Goal: Information Seeking & Learning: Learn about a topic

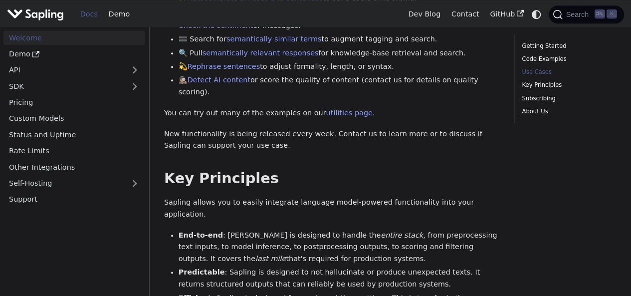
scroll to position [536, 0]
click at [130, 72] on button "Expand sidebar category 'API'" at bounding box center [135, 70] width 20 height 14
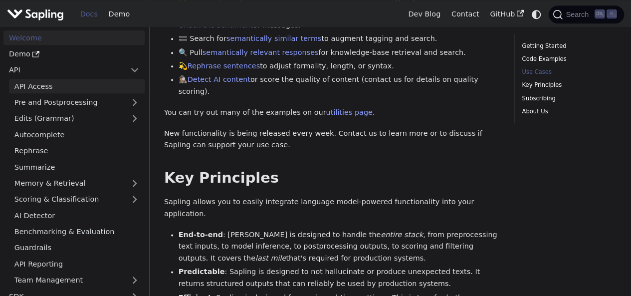
click at [106, 84] on link "API Access" at bounding box center [77, 86] width 136 height 14
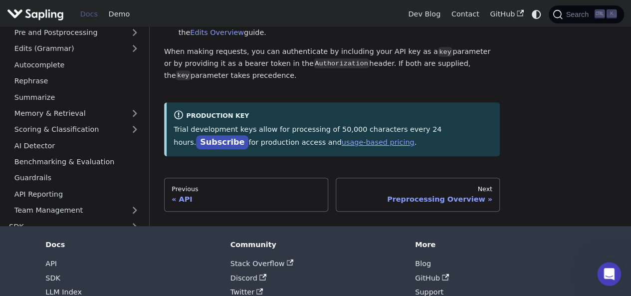
scroll to position [176, 0]
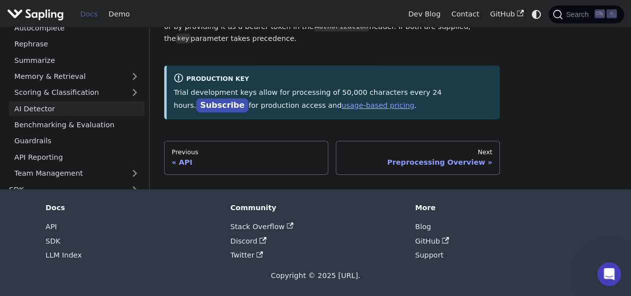
click at [43, 108] on link "AI Detector" at bounding box center [77, 108] width 136 height 14
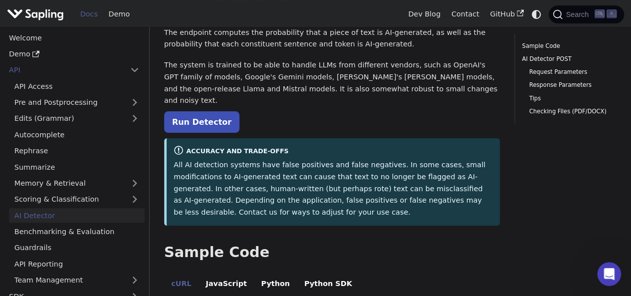
scroll to position [66, 0]
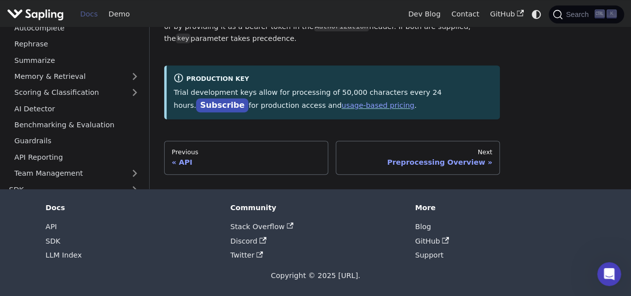
scroll to position [536, 0]
